Goal: Navigation & Orientation: Find specific page/section

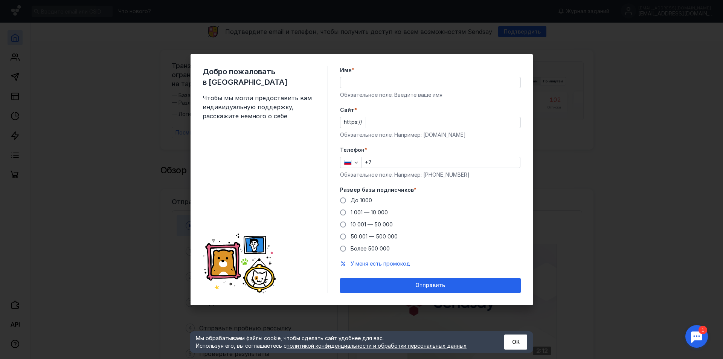
click at [90, 277] on div "Добро пожаловать в Sendsay Чтобы мы могли предоставить вам индивидуальную подде…" at bounding box center [361, 179] width 723 height 359
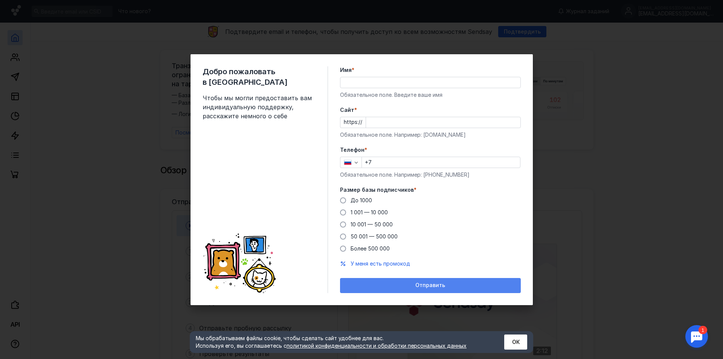
click at [414, 288] on div "Отправить" at bounding box center [430, 285] width 181 height 15
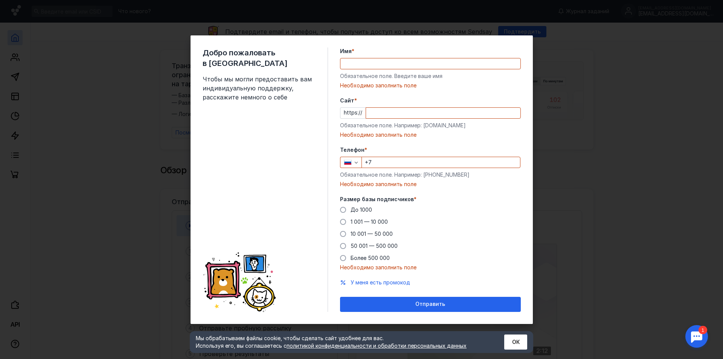
click at [577, 251] on div "Добро пожаловать в Sendsay Чтобы мы могли предоставить вам индивидуальную подде…" at bounding box center [361, 179] width 723 height 359
drag, startPoint x: 571, startPoint y: 186, endPoint x: 571, endPoint y: 175, distance: 11.3
click at [571, 185] on div "Добро пожаловать в Sendsay Чтобы мы могли предоставить вам индивидуальную подде…" at bounding box center [361, 179] width 723 height 359
click at [287, 6] on div "Добро пожаловать в Sendsay Чтобы мы могли предоставить вам индивидуальную подде…" at bounding box center [361, 179] width 723 height 359
drag, startPoint x: 621, startPoint y: 306, endPoint x: 606, endPoint y: 309, distance: 16.0
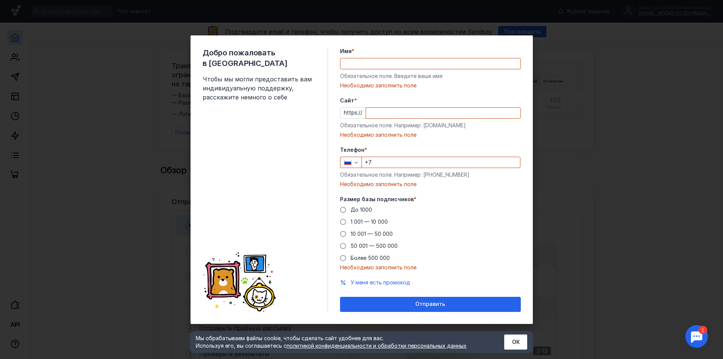
click at [621, 306] on div "Добро пожаловать в Sendsay Чтобы мы могли предоставить вам индивидуальную подде…" at bounding box center [361, 179] width 723 height 359
drag, startPoint x: 506, startPoint y: 333, endPoint x: 506, endPoint y: 337, distance: 4.5
click at [505, 335] on div "Мы обрабатываем файлы cookie, чтобы сделать сайт удобнее для вас. Используя его…" at bounding box center [361, 342] width 343 height 22
click at [508, 342] on button "ОК" at bounding box center [515, 341] width 23 height 15
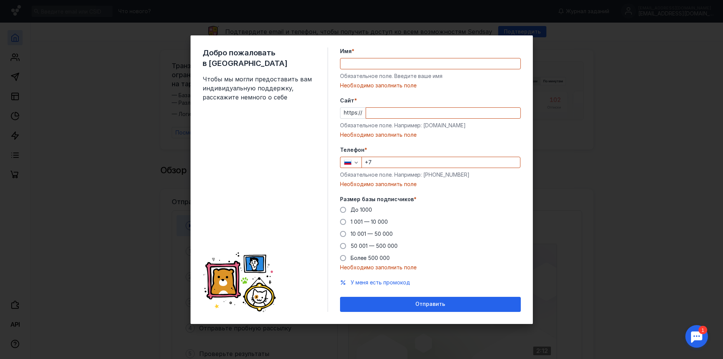
drag, startPoint x: 642, startPoint y: 191, endPoint x: 640, endPoint y: 187, distance: 4.5
click at [642, 191] on div "Добро пожаловать в Sendsay Чтобы мы могли предоставить вам индивидуальную подде…" at bounding box center [361, 179] width 723 height 359
click at [119, 43] on div "Добро пожаловать в Sendsay Чтобы мы могли предоставить вам индивидуальную подде…" at bounding box center [361, 179] width 723 height 359
